Goal: Participate in discussion: Engage in conversation with other users on a specific topic

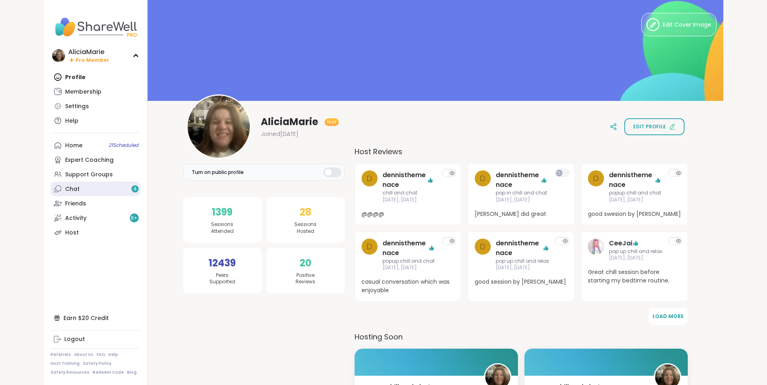
click at [109, 191] on link "Chat 4" at bounding box center [96, 189] width 90 height 15
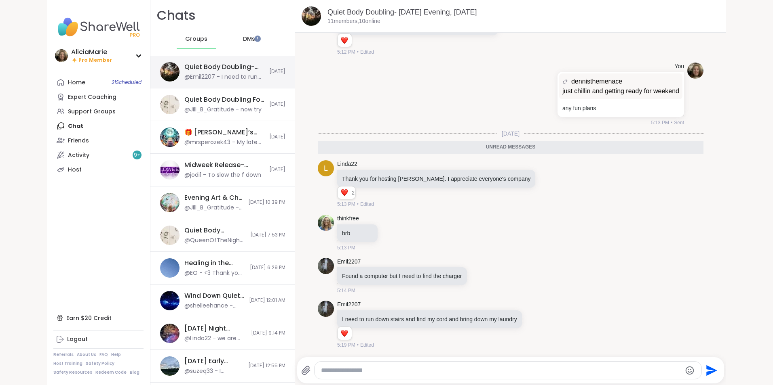
click at [216, 74] on div "@Emil2207 - I need to run down stairs and find my cord and bring down my laundry" at bounding box center [224, 77] width 80 height 8
click at [112, 85] on span "21 Scheduled" at bounding box center [127, 82] width 30 height 6
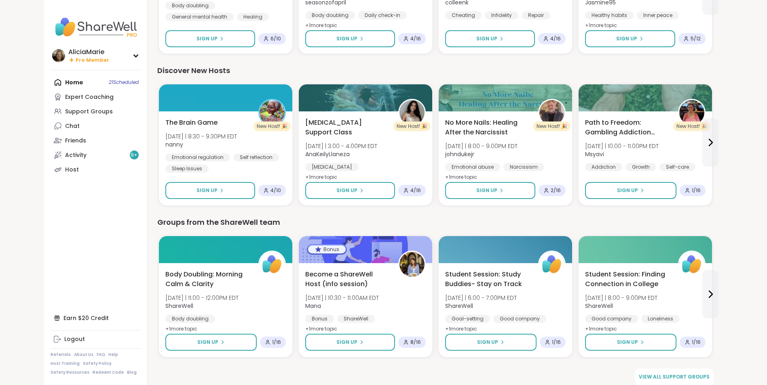
scroll to position [931, 0]
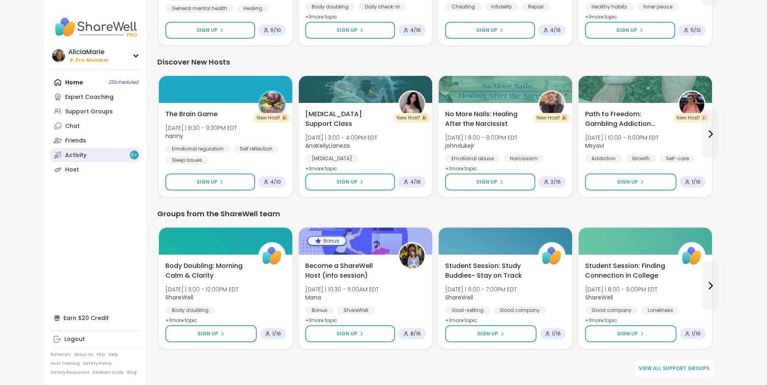
click at [118, 152] on link "Activity 9 +" at bounding box center [96, 155] width 90 height 15
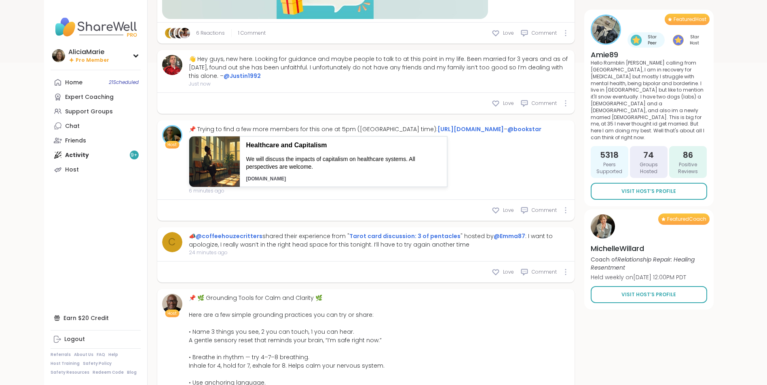
scroll to position [343, 0]
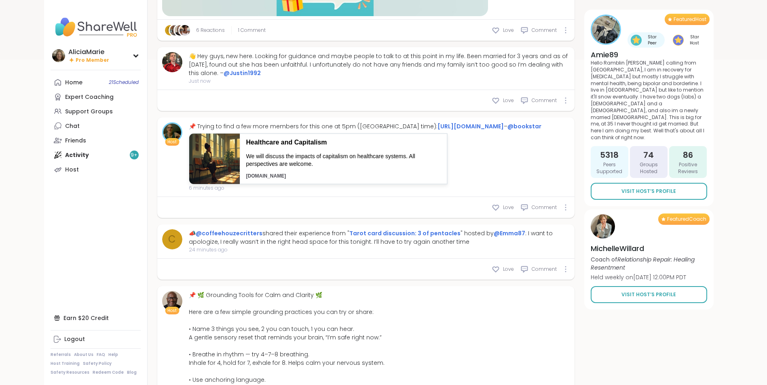
click at [174, 134] on img at bounding box center [172, 133] width 18 height 18
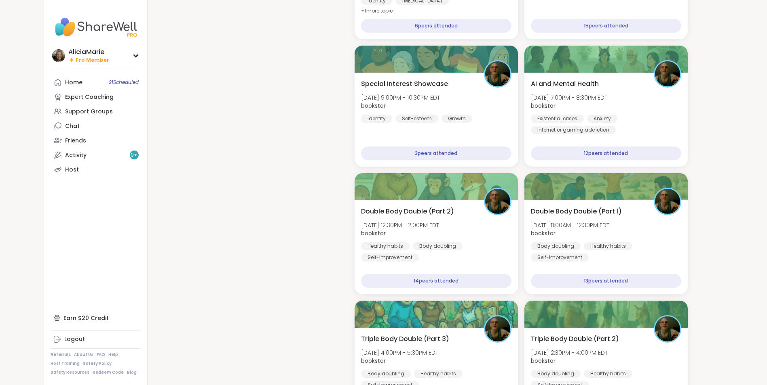
scroll to position [1288, 0]
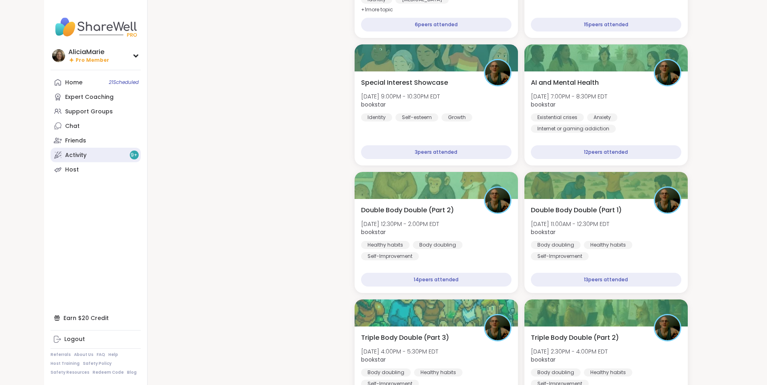
click at [118, 154] on link "Activity 9 +" at bounding box center [96, 155] width 90 height 15
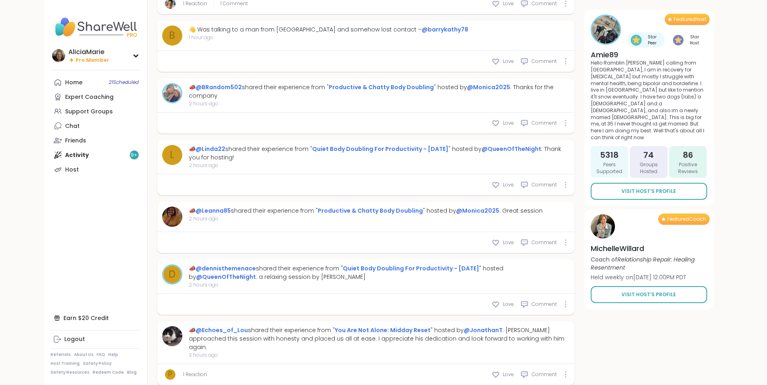
scroll to position [2100, 0]
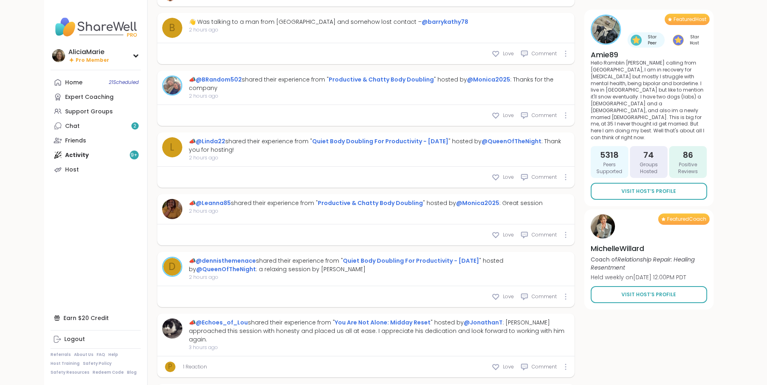
type textarea "*"
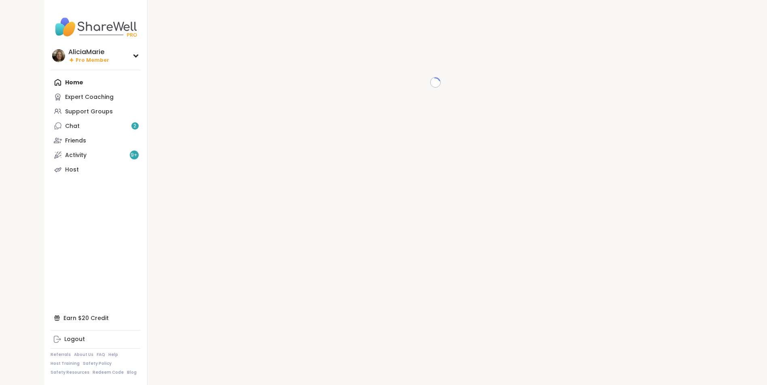
click at [110, 126] on link "Chat 2" at bounding box center [96, 126] width 90 height 15
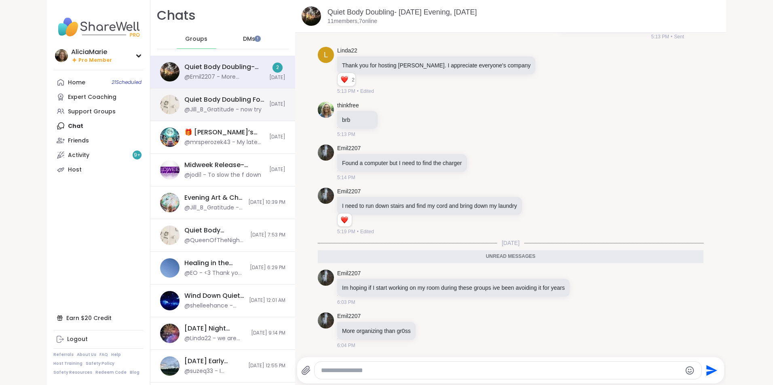
click at [228, 107] on div "@Jill_B_Gratitude - now try" at bounding box center [222, 110] width 77 height 8
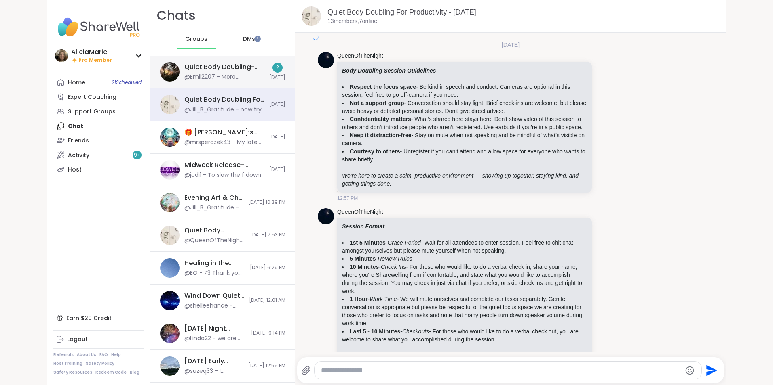
scroll to position [1394, 0]
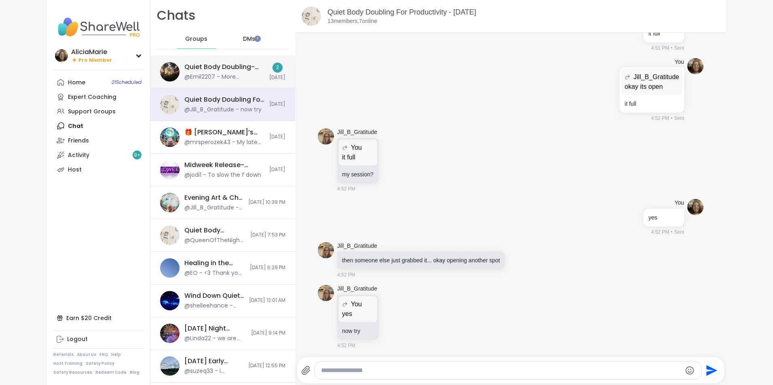
click at [244, 81] on div "Quiet Body Doubling- Friday Evening, Oct 10 @Emil2207 - More organizing than gr…" at bounding box center [222, 72] width 145 height 33
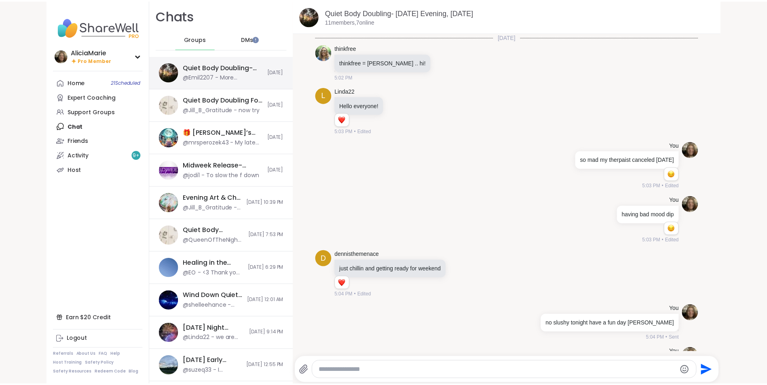
scroll to position [763, 0]
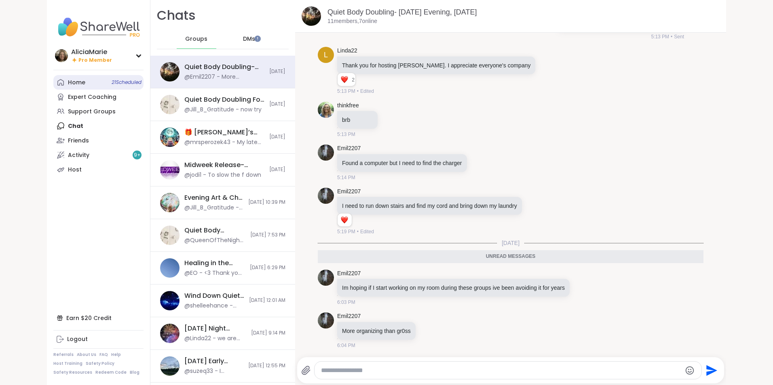
click at [108, 87] on link "Home 21 Scheduled" at bounding box center [98, 82] width 90 height 15
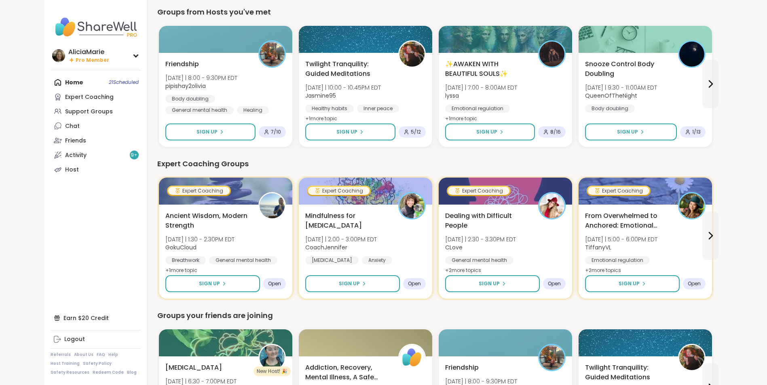
scroll to position [375, 0]
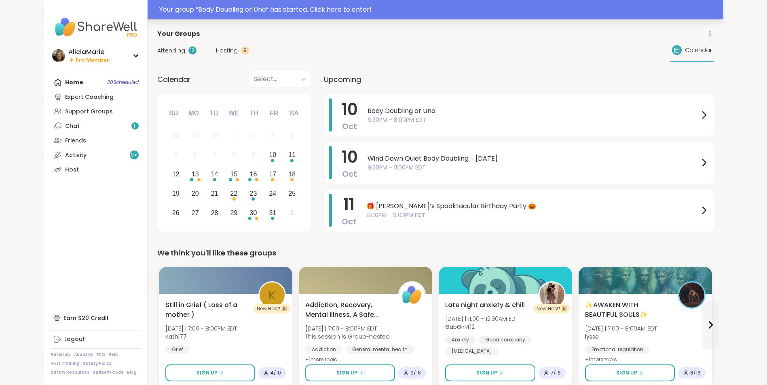
click at [291, 15] on div "Your group “ Body Doubling or Uno ” has started. Click here to enter!" at bounding box center [383, 9] width 679 height 19
click at [407, 122] on span "6:30PM - 8:00PM EDT" at bounding box center [532, 120] width 331 height 8
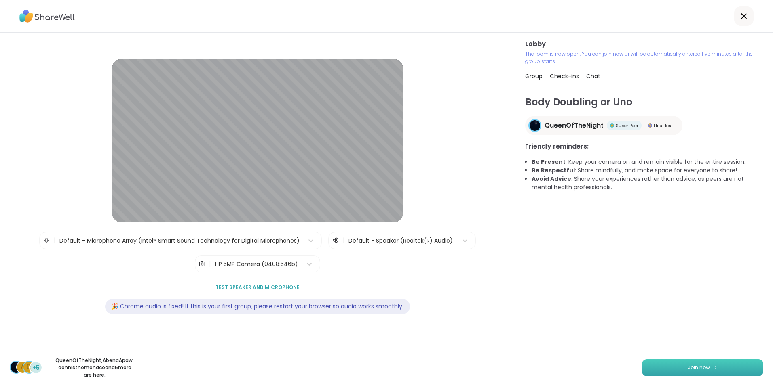
click at [672, 364] on button "Join now" at bounding box center [702, 368] width 121 height 17
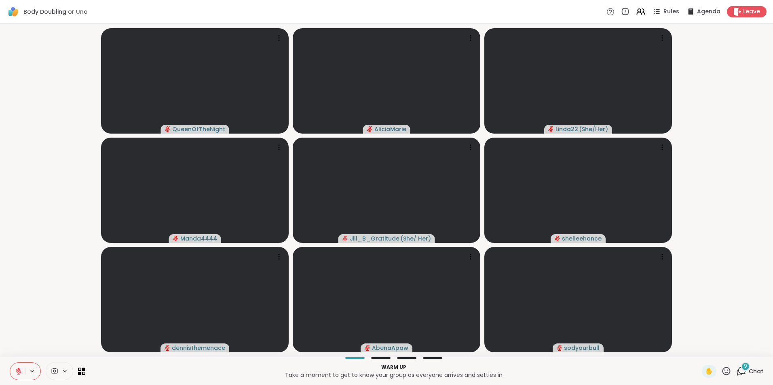
click at [741, 369] on div "9" at bounding box center [745, 366] width 9 height 9
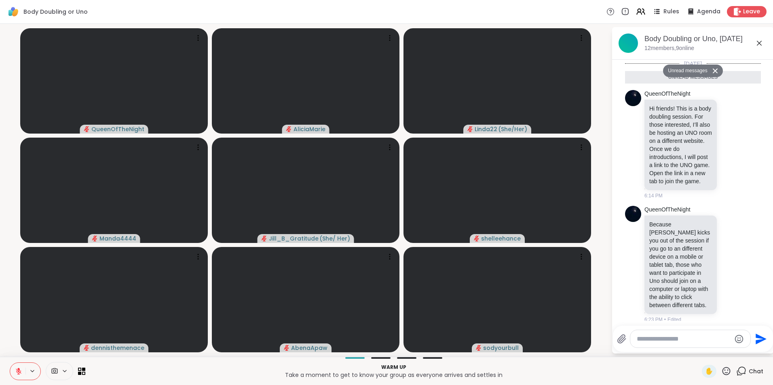
scroll to position [719, 0]
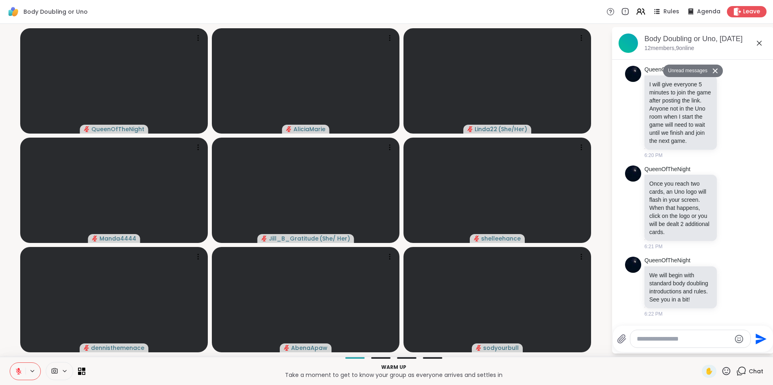
click at [639, 343] on textarea "Type your message" at bounding box center [683, 339] width 94 height 8
type textarea "*"
type textarea "**********"
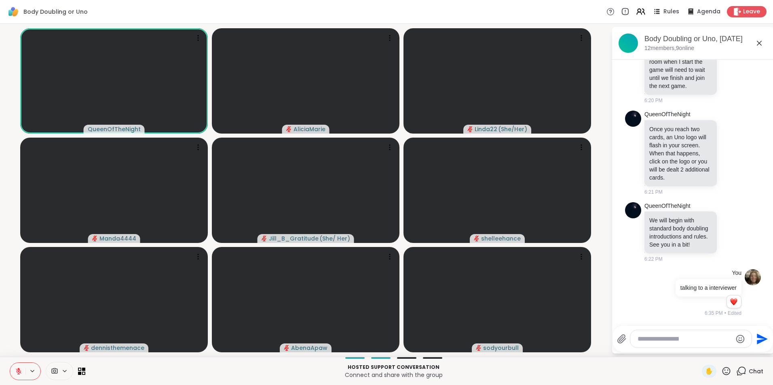
scroll to position [762, 0]
click at [684, 337] on textarea "Type your message" at bounding box center [684, 339] width 94 height 8
type textarea "***"
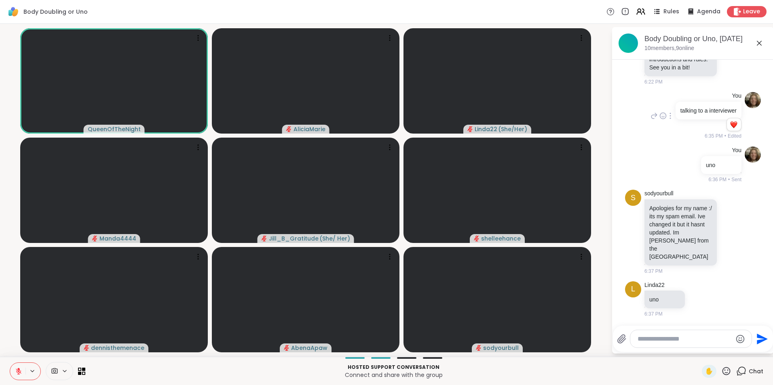
scroll to position [1032, 0]
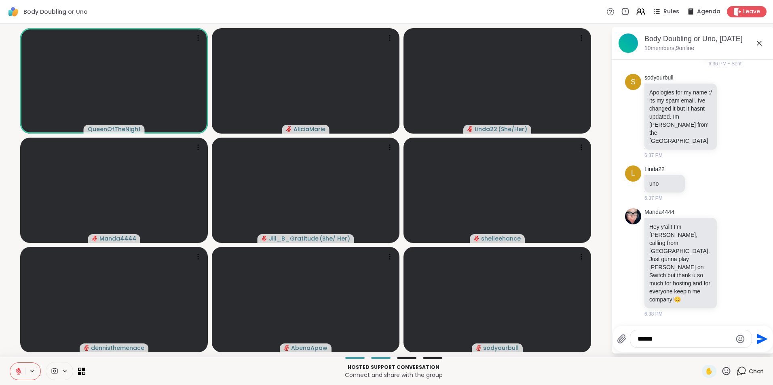
type textarea "*******"
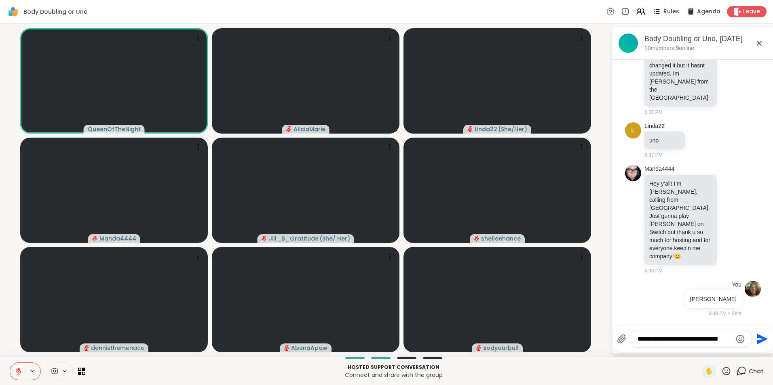
type textarea "**********"
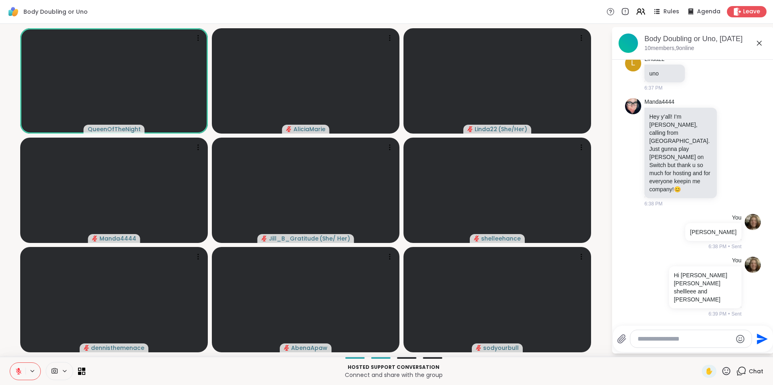
scroll to position [1126, 0]
type textarea "**********"
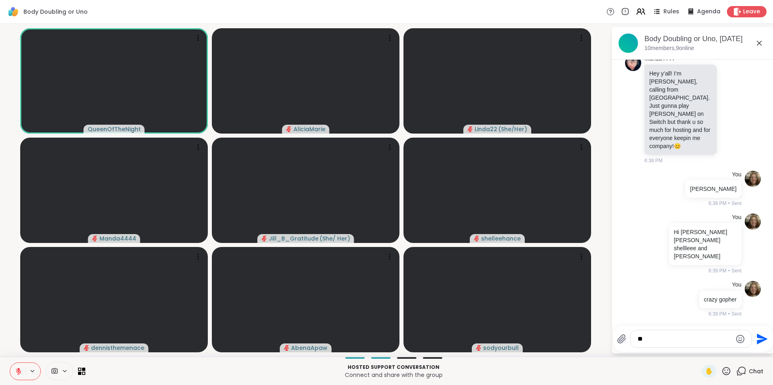
type textarea "*"
type textarea "*******"
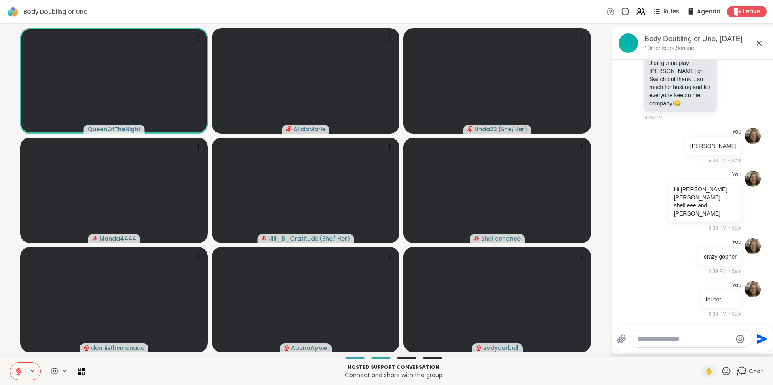
click at [692, 339] on textarea "Type your message" at bounding box center [684, 339] width 94 height 8
click at [745, 144] on img at bounding box center [752, 136] width 16 height 16
click at [686, 343] on textarea "Type your message" at bounding box center [684, 339] width 94 height 8
type textarea "***"
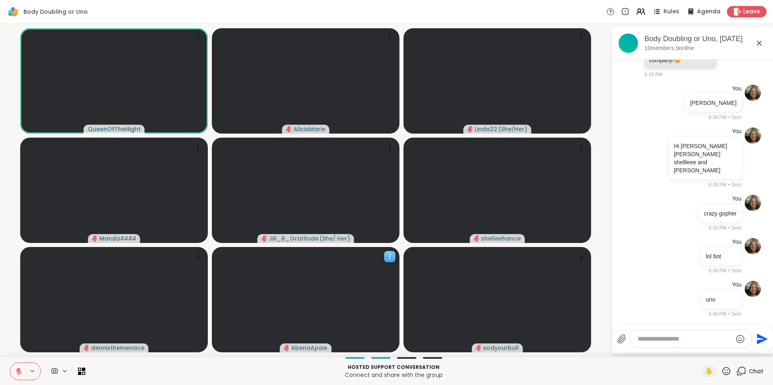
scroll to position [1345, 0]
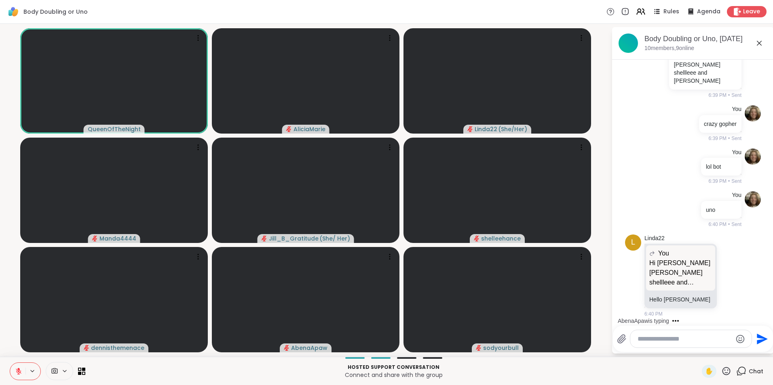
click at [17, 370] on icon at bounding box center [19, 372] width 6 height 6
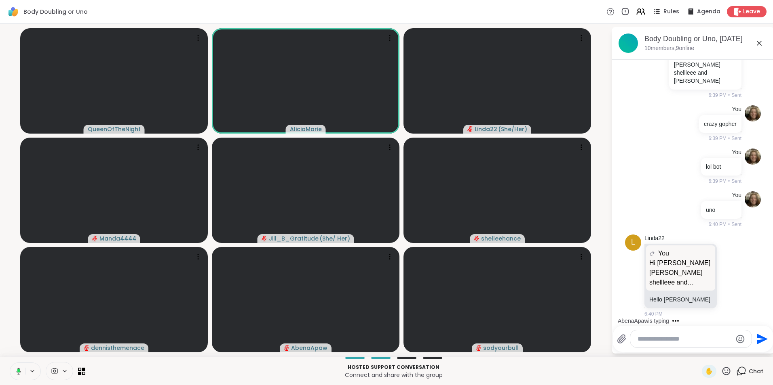
click at [17, 370] on icon at bounding box center [17, 371] width 7 height 7
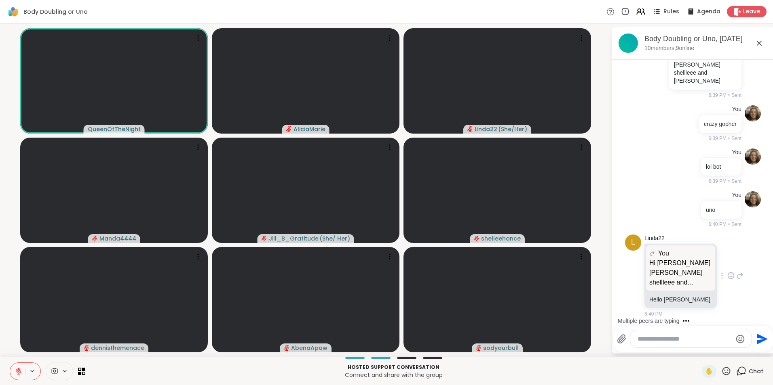
scroll to position [1405, 0]
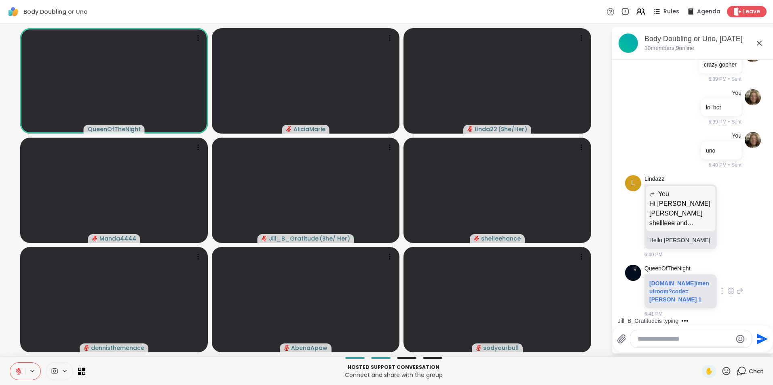
click at [673, 301] on link "[DOMAIN_NAME]/menu/room?code=[PERSON_NAME] 1" at bounding box center [679, 291] width 60 height 23
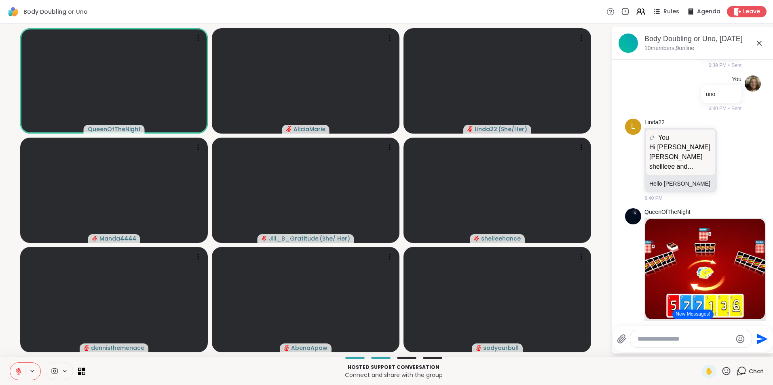
click at [18, 365] on button at bounding box center [17, 371] width 15 height 17
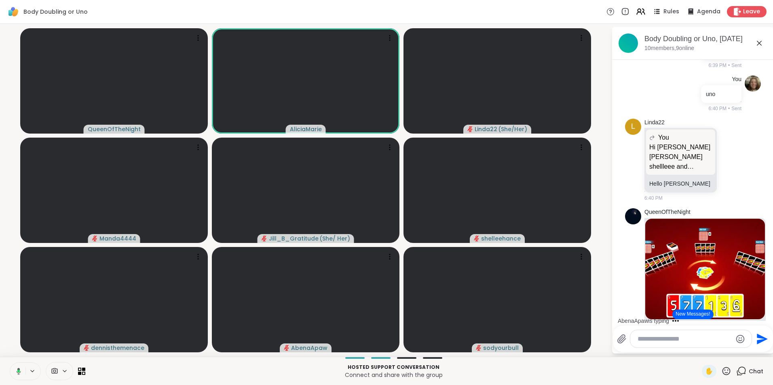
click at [18, 365] on button at bounding box center [17, 371] width 17 height 17
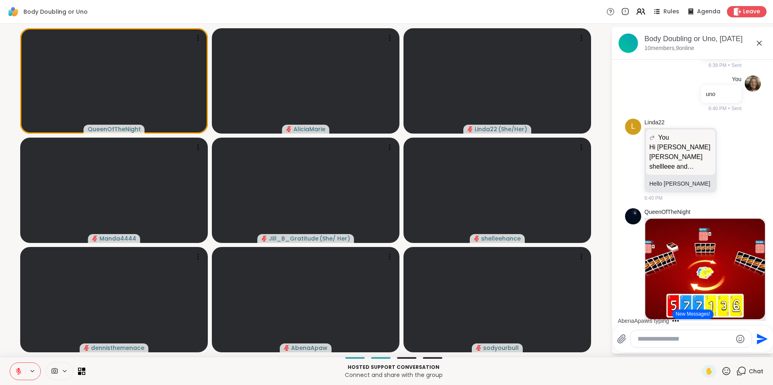
click at [19, 366] on button at bounding box center [17, 371] width 15 height 17
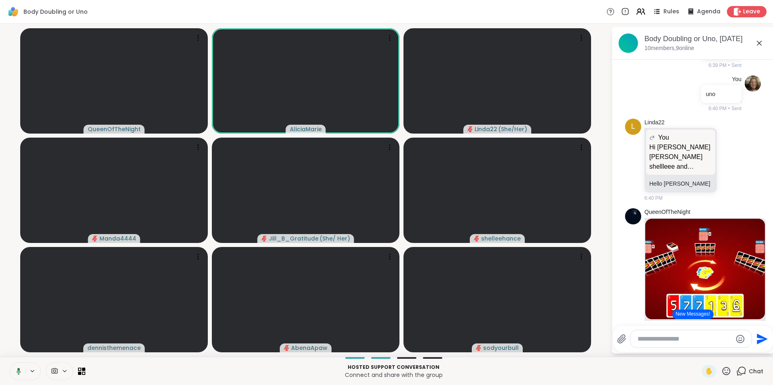
click at [19, 366] on button at bounding box center [17, 371] width 17 height 17
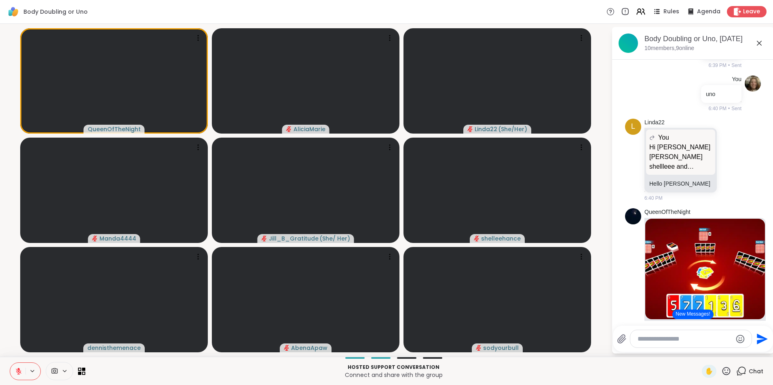
click at [19, 366] on button at bounding box center [17, 371] width 15 height 17
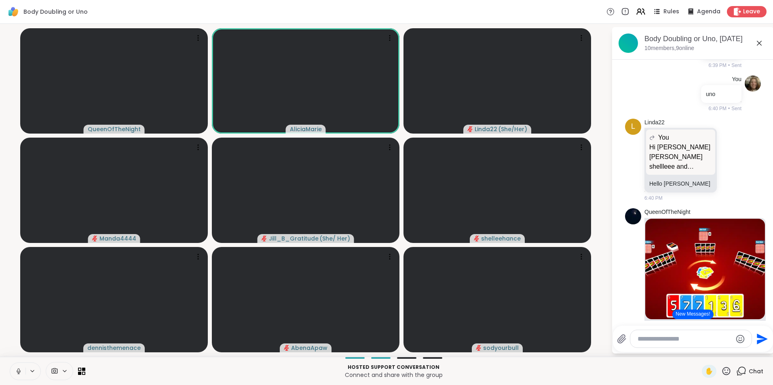
click at [19, 366] on button at bounding box center [17, 371] width 15 height 17
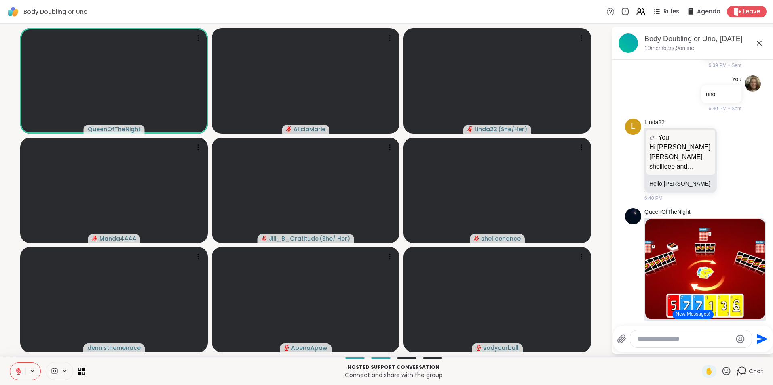
click at [19, 366] on button at bounding box center [17, 371] width 15 height 17
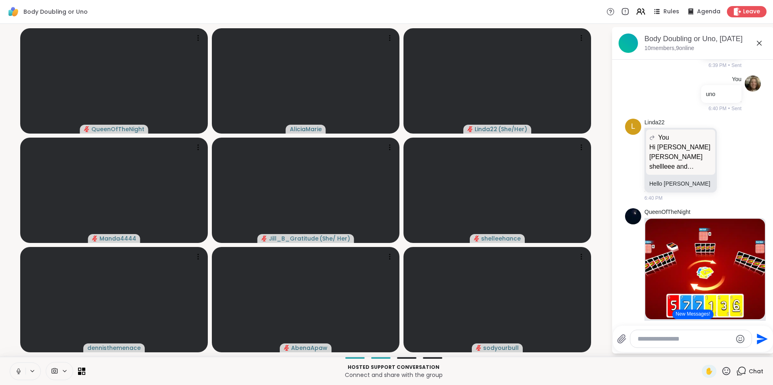
click at [19, 366] on button at bounding box center [17, 371] width 15 height 17
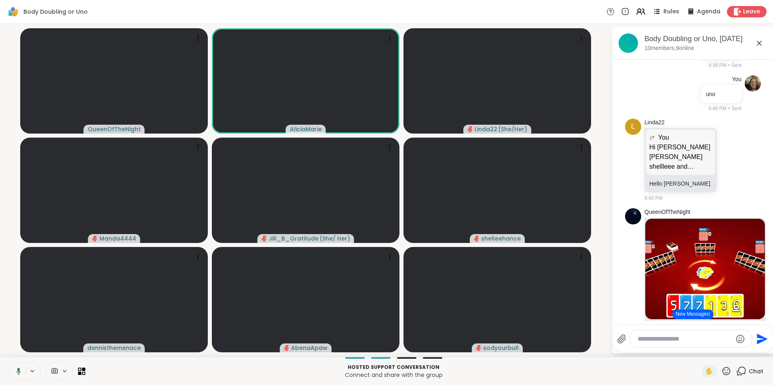
click at [349, 11] on div "Body Doubling or Uno Rules Agenda Leave" at bounding box center [386, 12] width 773 height 24
click at [20, 372] on icon at bounding box center [19, 372] width 4 height 2
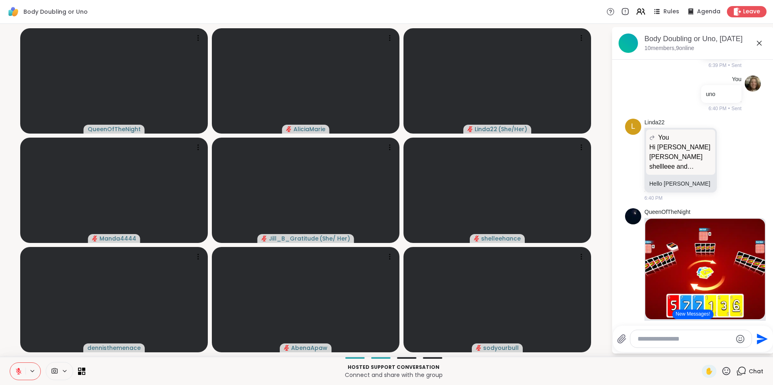
click at [18, 366] on button at bounding box center [17, 371] width 15 height 17
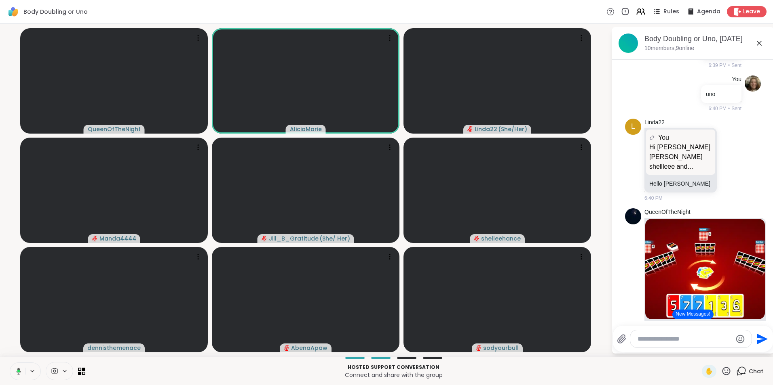
click at [19, 367] on button at bounding box center [17, 371] width 17 height 17
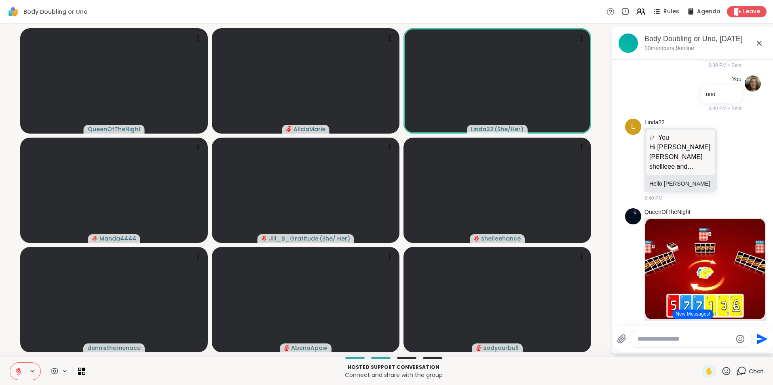
click at [13, 371] on button at bounding box center [17, 371] width 15 height 17
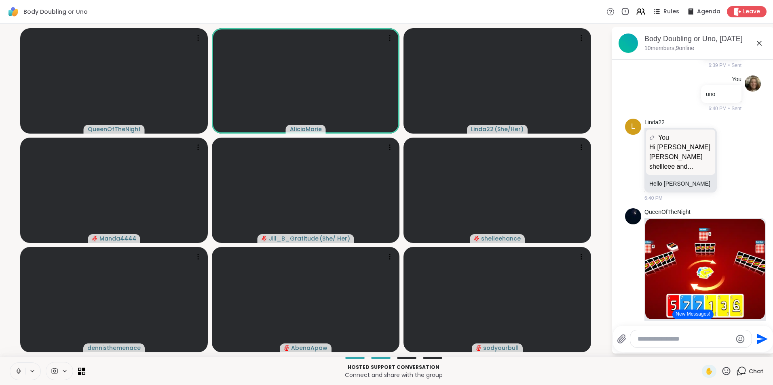
click at [13, 371] on button at bounding box center [17, 371] width 15 height 17
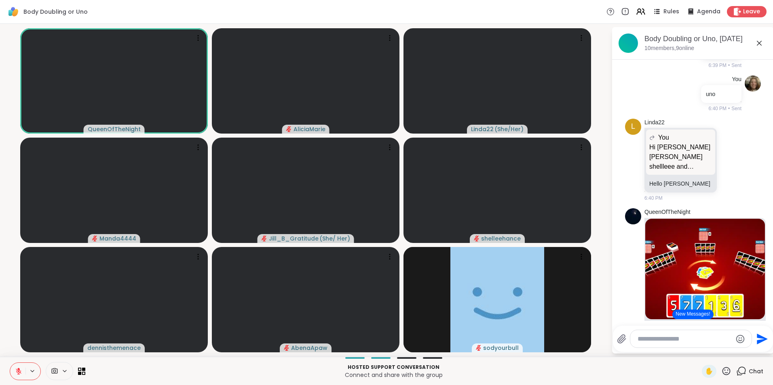
click at [25, 375] on button at bounding box center [32, 371] width 15 height 7
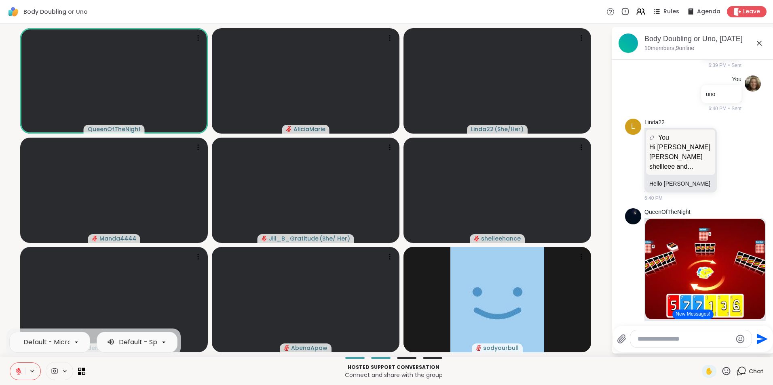
click at [18, 372] on icon at bounding box center [18, 371] width 7 height 7
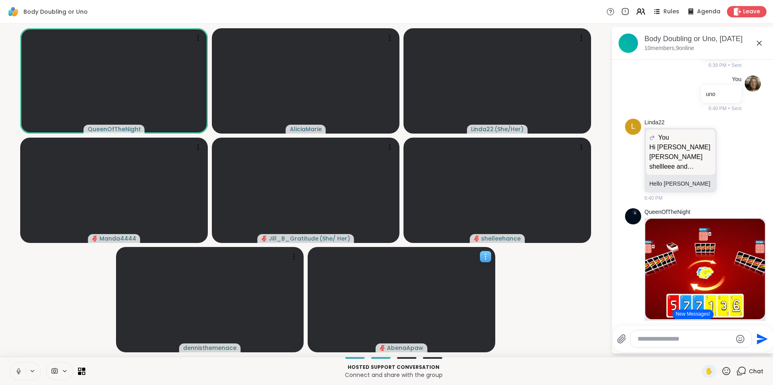
click at [460, 340] on video at bounding box center [400, 299] width 187 height 105
click at [596, 316] on video-player-container "QueenOfTheNight AliciaMarie Linda22 ( She/Her ) Manda4444 Jill_B_Gratitude ( Sh…" at bounding box center [305, 190] width 601 height 327
click at [20, 370] on icon at bounding box center [18, 371] width 7 height 7
